Goal: Book appointment/travel/reservation

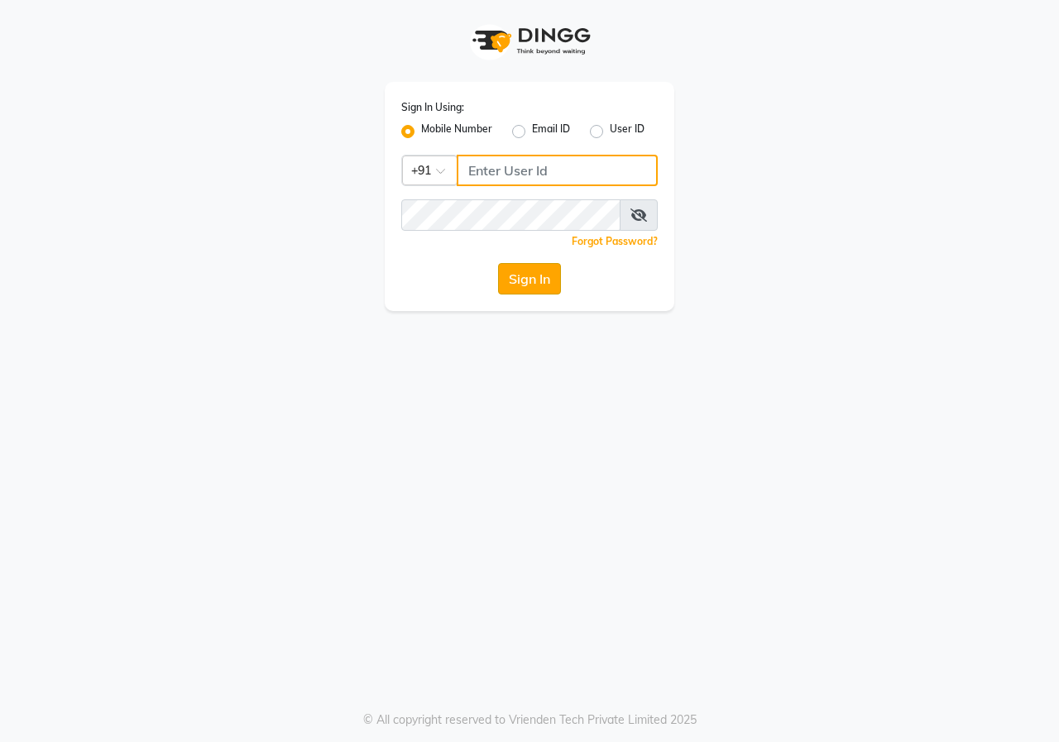
type input "9617700273"
click at [532, 287] on button "Sign In" at bounding box center [529, 278] width 63 height 31
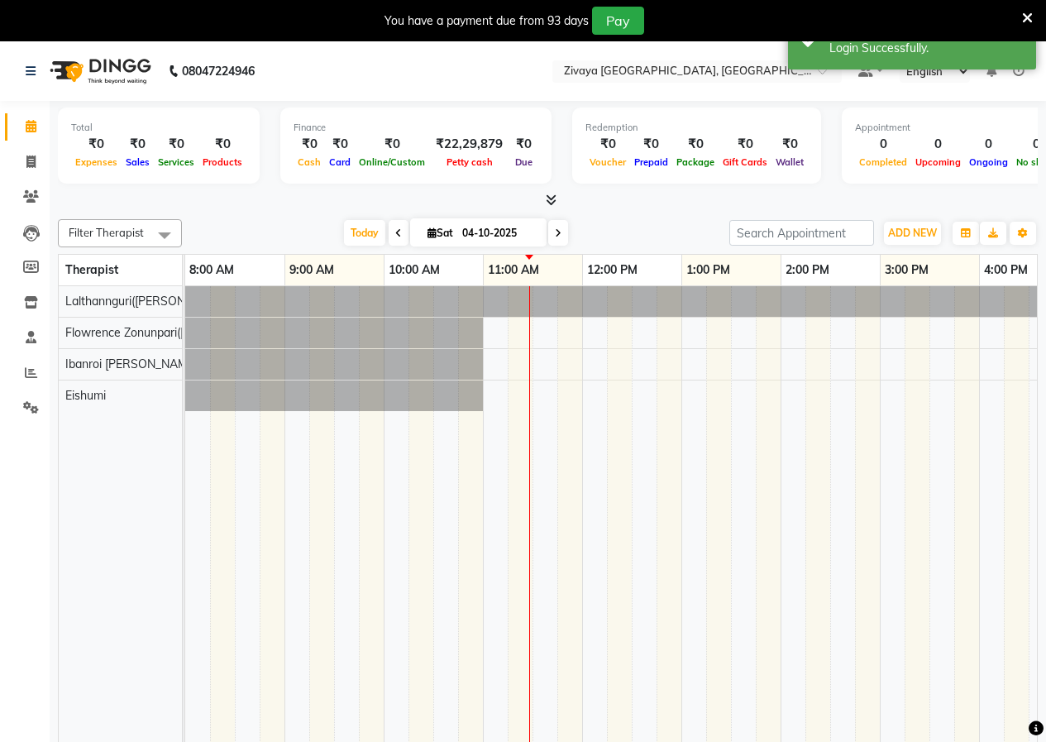
click at [1028, 20] on icon at bounding box center [1027, 18] width 11 height 15
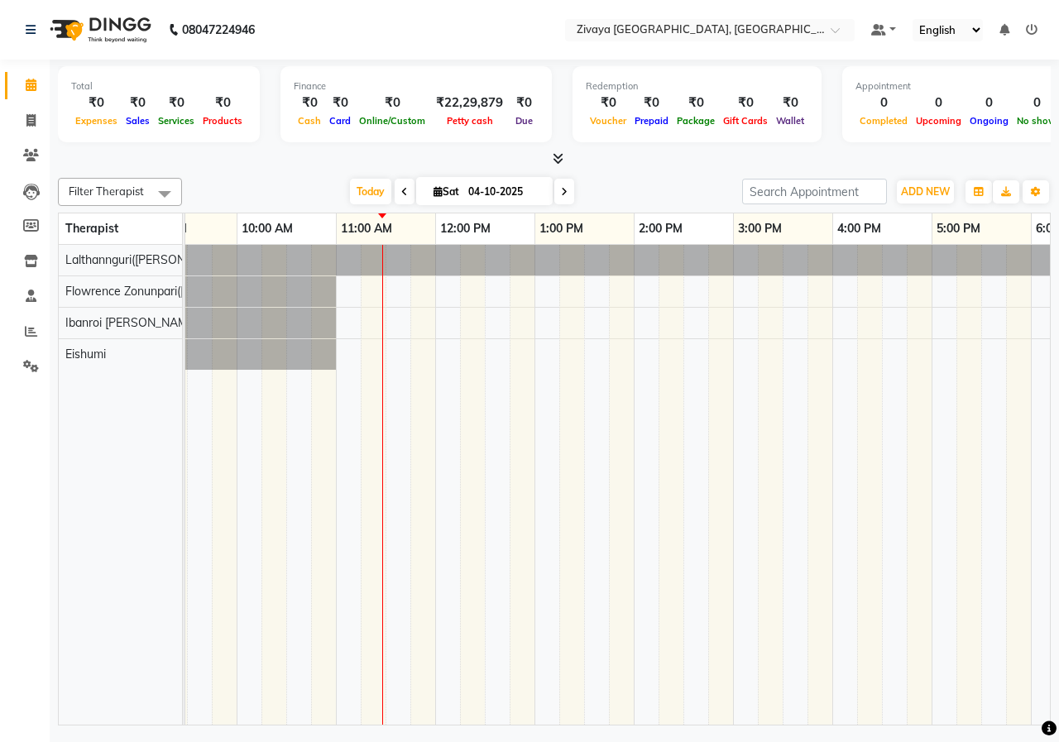
scroll to position [0, 167]
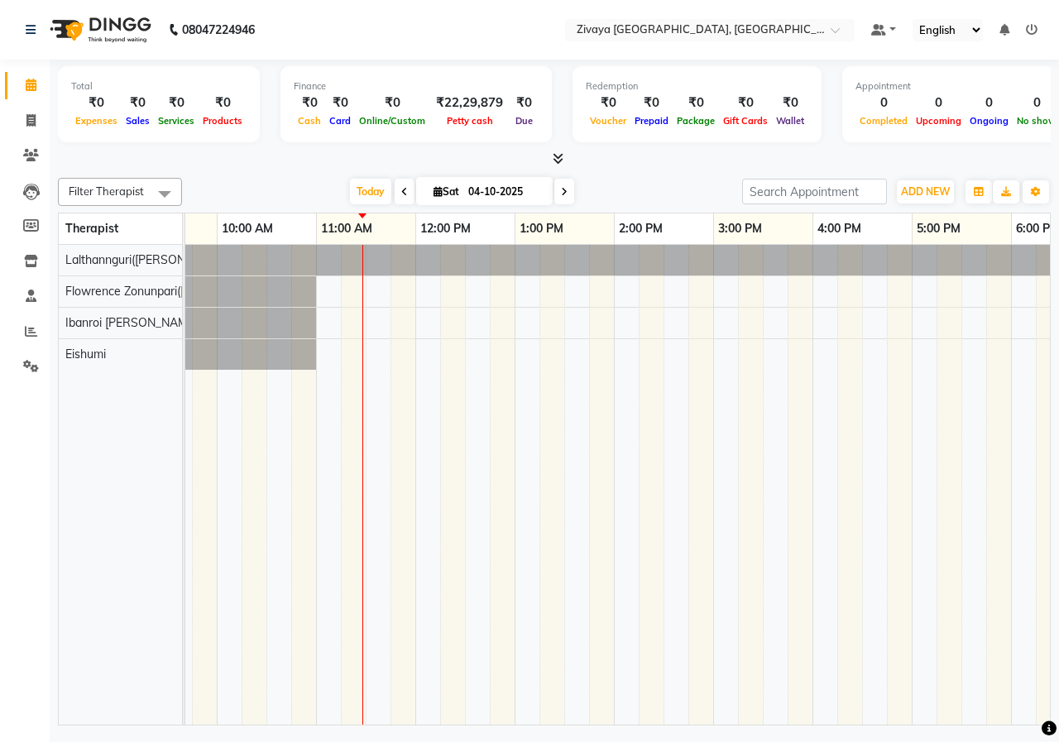
click at [626, 282] on div at bounding box center [812, 485] width 1588 height 480
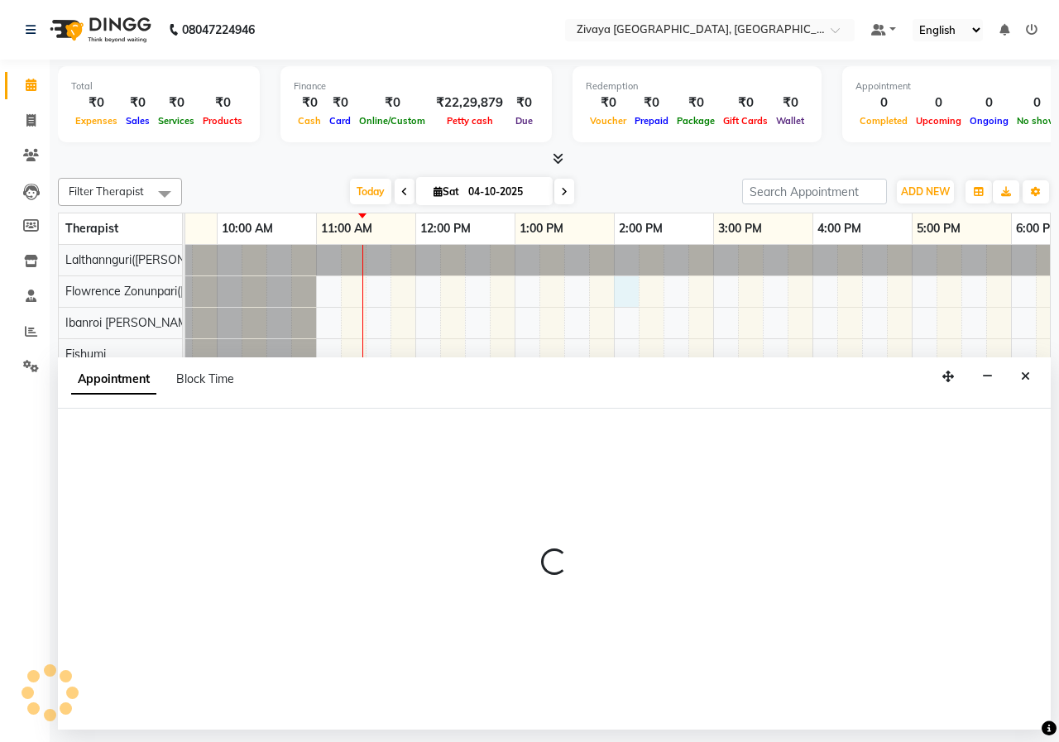
select select "49517"
select select "840"
select select "tentative"
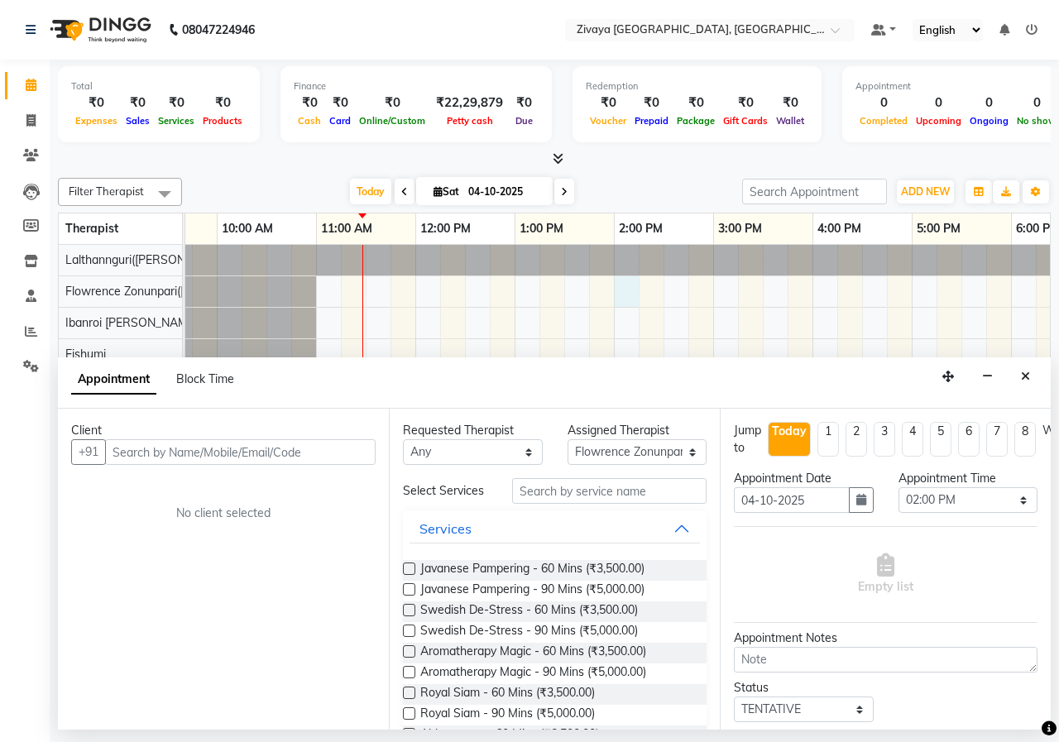
click at [265, 452] on input "text" at bounding box center [240, 452] width 271 height 26
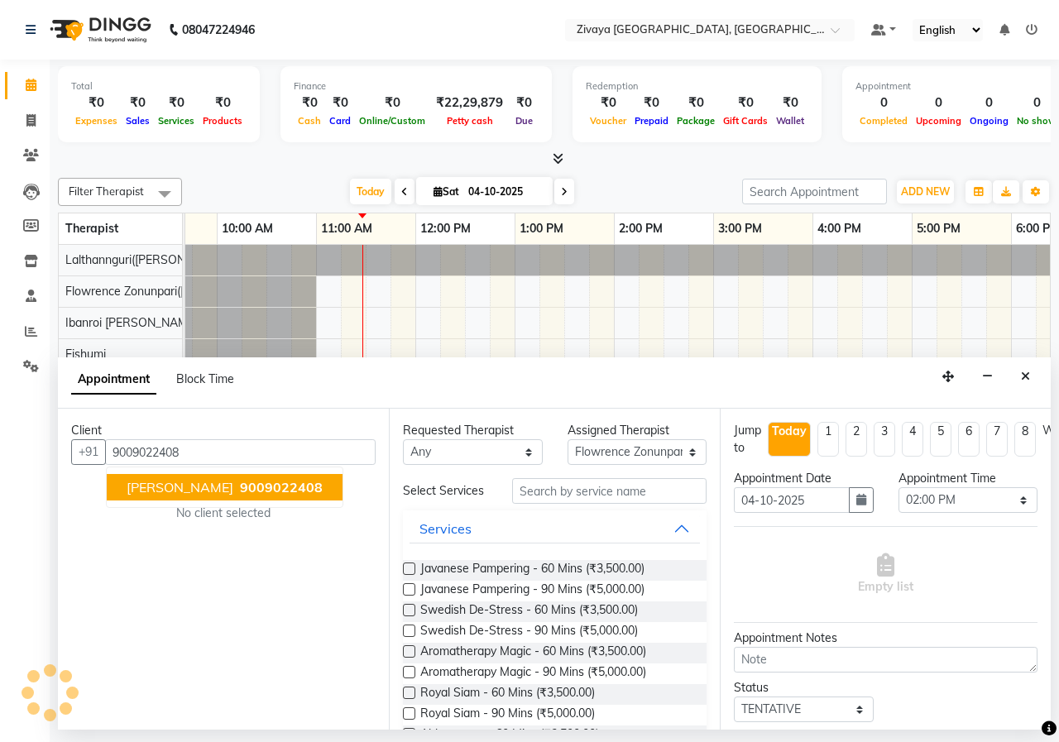
click at [249, 487] on span "9009022408" at bounding box center [281, 487] width 83 height 17
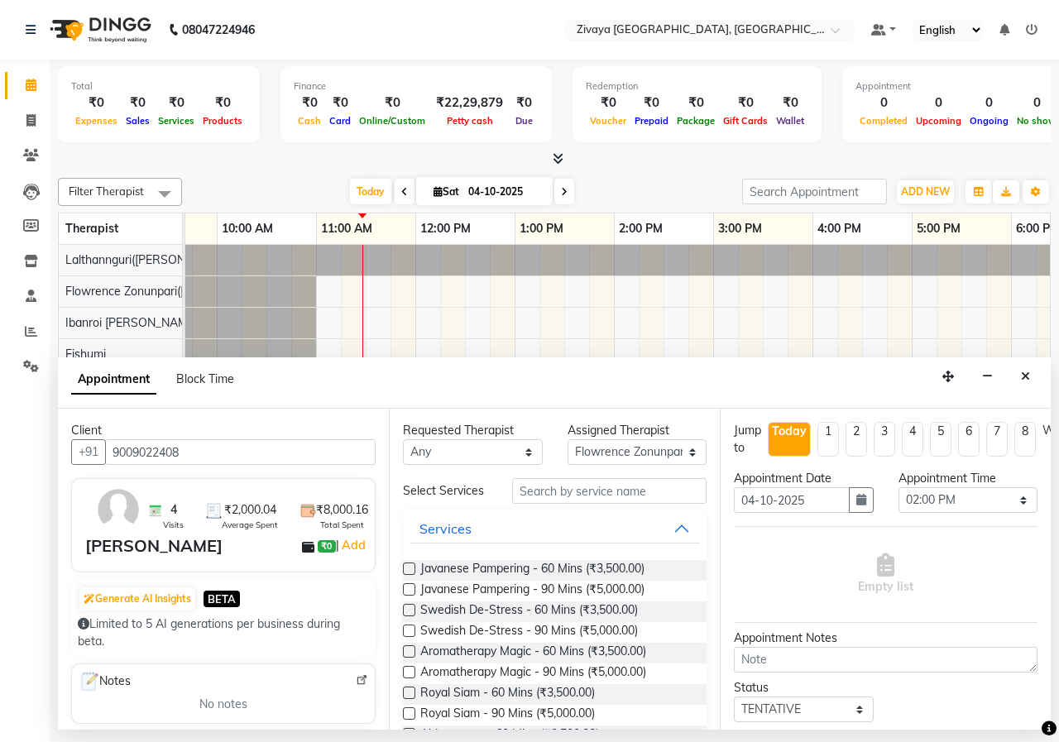
type input "9009022408"
click at [405, 572] on label at bounding box center [409, 569] width 12 height 12
click at [405, 572] on input "checkbox" at bounding box center [408, 570] width 11 height 11
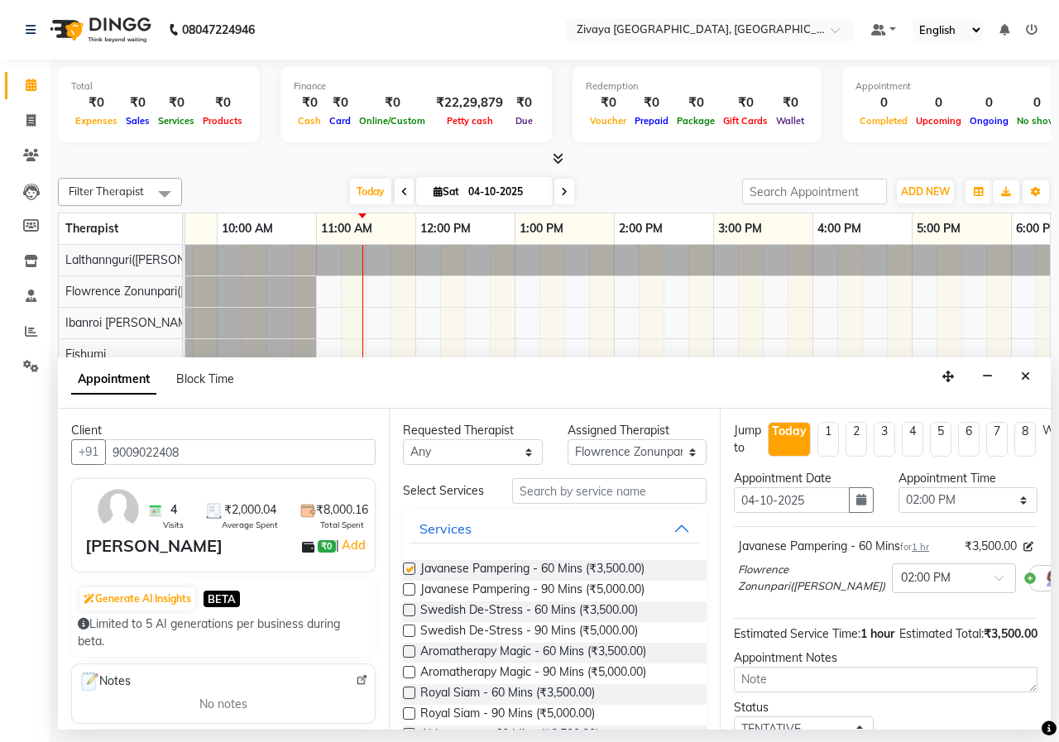
checkbox input "false"
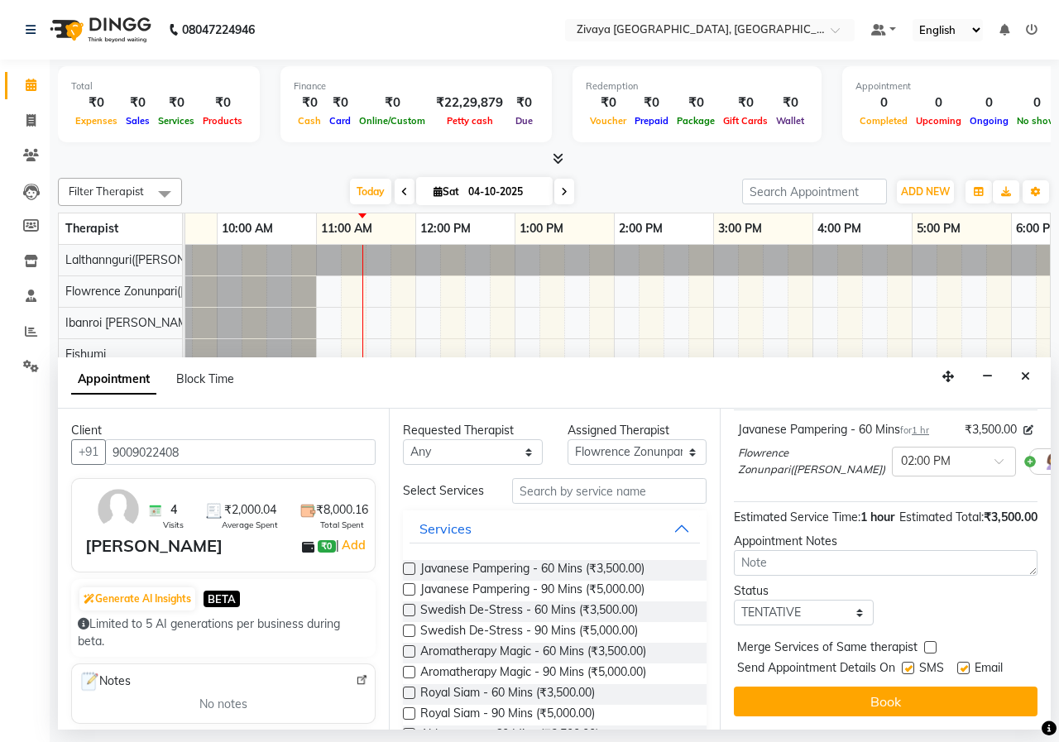
scroll to position [146, 0]
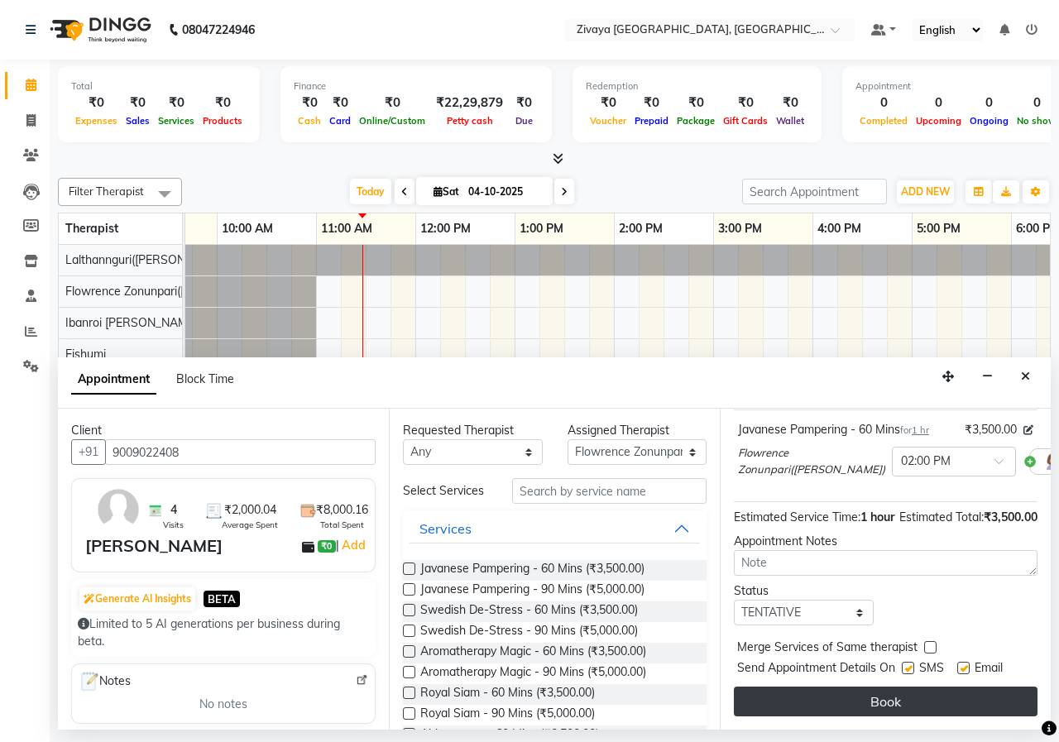
click at [839, 687] on button "Book" at bounding box center [886, 702] width 304 height 30
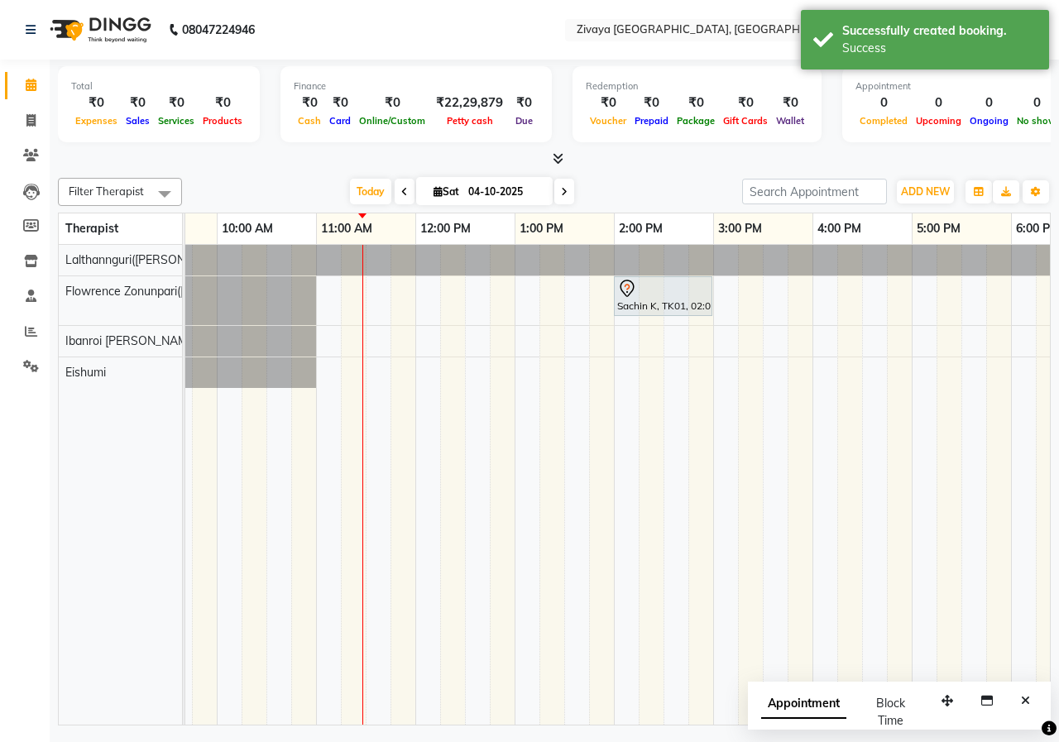
click at [812, 716] on span "Appointment" at bounding box center [803, 704] width 85 height 30
select select "tentative"
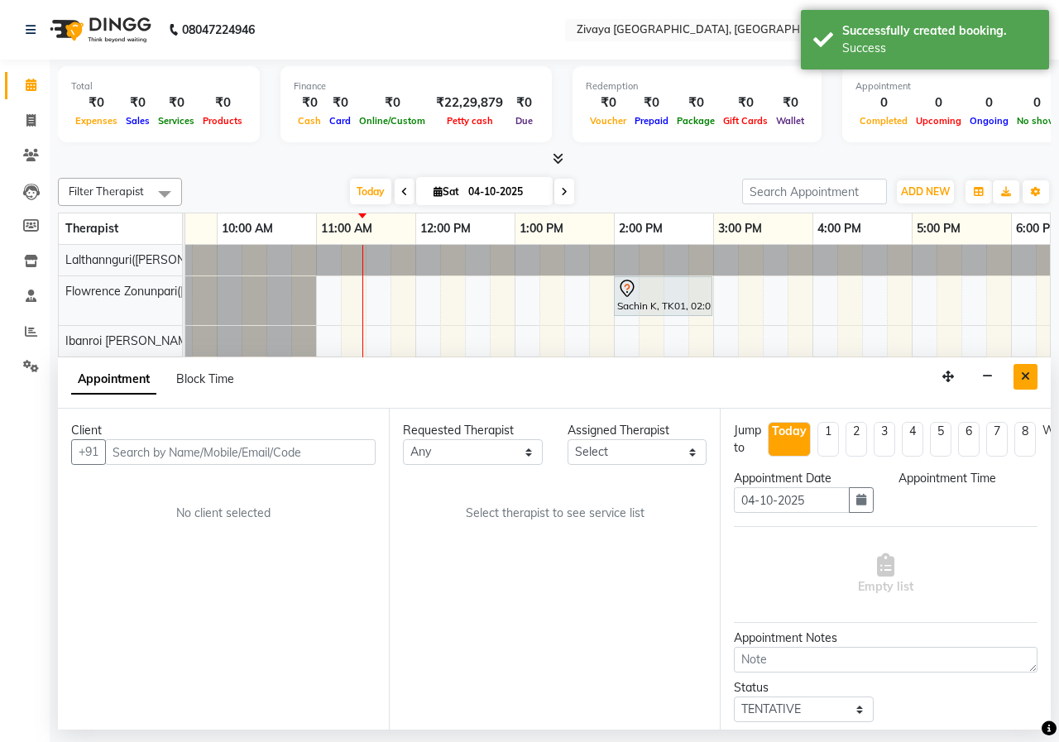
click at [1027, 385] on button "Close" at bounding box center [1025, 377] width 24 height 26
